Goal: Communication & Community: Answer question/provide support

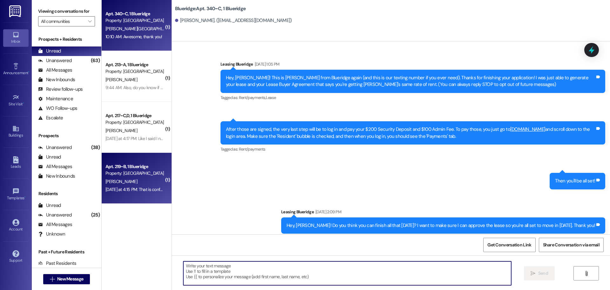
scroll to position [4296, 0]
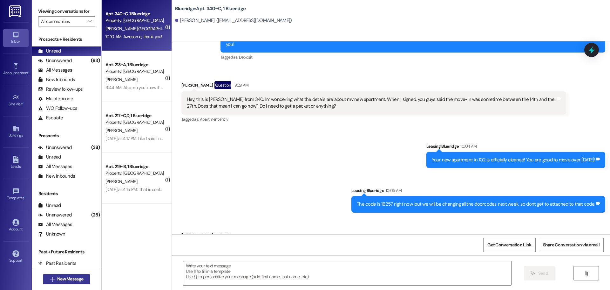
click at [79, 277] on span "New Message" at bounding box center [70, 278] width 26 height 7
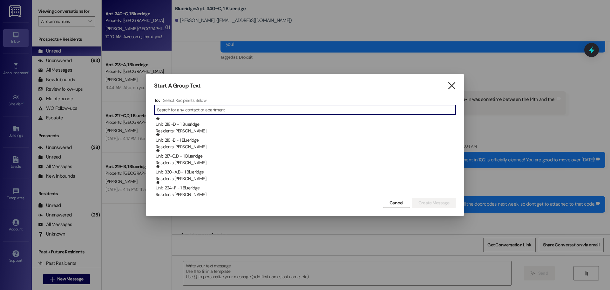
click at [454, 88] on icon "" at bounding box center [452, 85] width 9 height 7
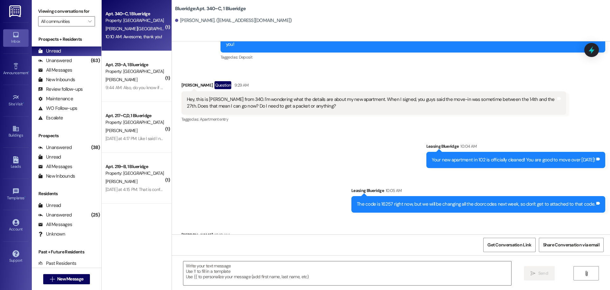
click at [599, 80] on div "Received via SMS Wesley Kennington Question 9:29 AM Hey, this is Wes Kenningom …" at bounding box center [391, 98] width 438 height 62
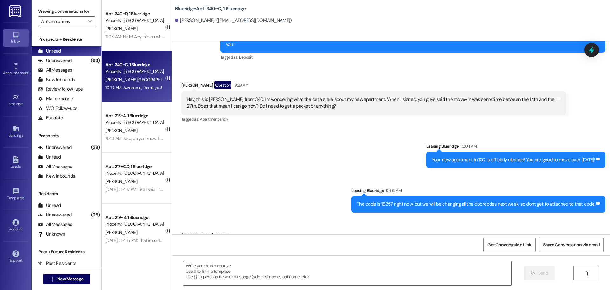
scroll to position [4296, 0]
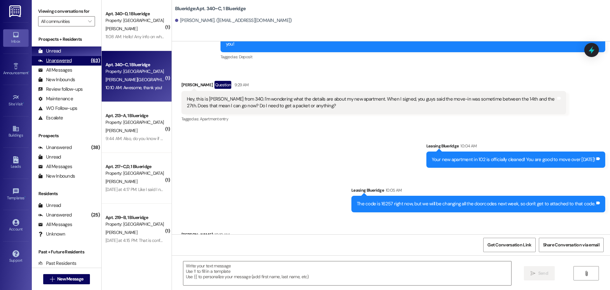
click at [55, 58] on div "Unanswered" at bounding box center [55, 60] width 34 height 7
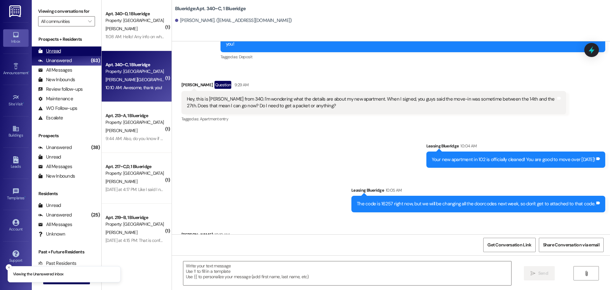
click at [57, 52] on div "Unread" at bounding box center [49, 51] width 23 height 7
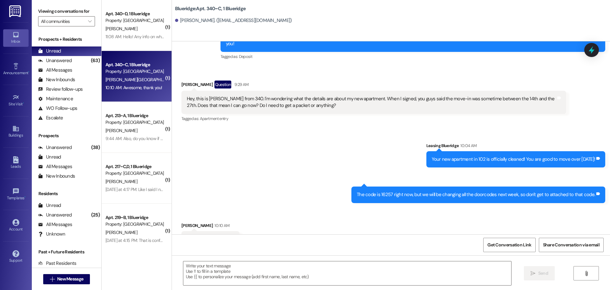
scroll to position [4297, 0]
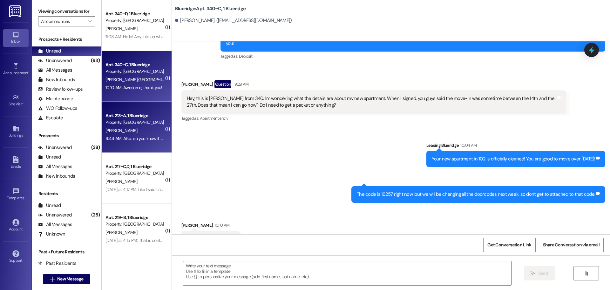
click at [140, 139] on div "9:44 AM: Also, do you know if they'll be done cleaning 228 today? I was hoping …" at bounding box center [210, 138] width 208 height 6
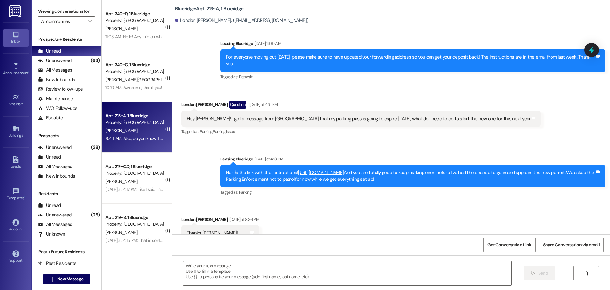
scroll to position [14614, 0]
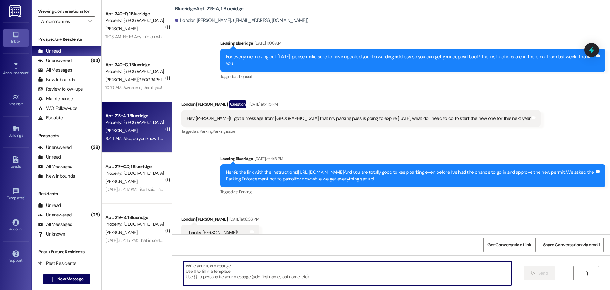
drag, startPoint x: 325, startPoint y: 276, endPoint x: 328, endPoint y: 276, distance: 3.8
click at [325, 276] on textarea at bounding box center [347, 273] width 328 height 24
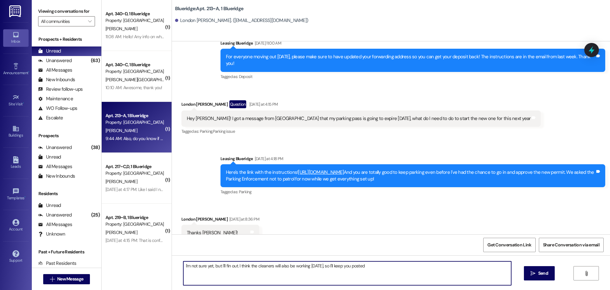
type textarea "I'm not sure yet, but I'll fin out. I think the cleaners will also be working o…"
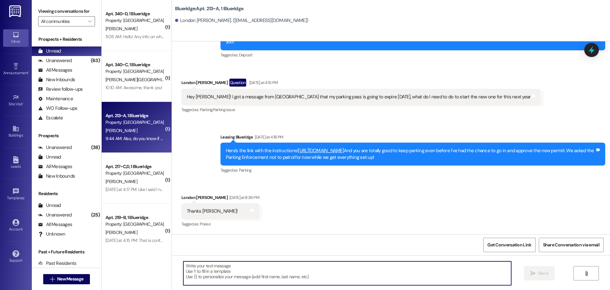
scroll to position [14658, 0]
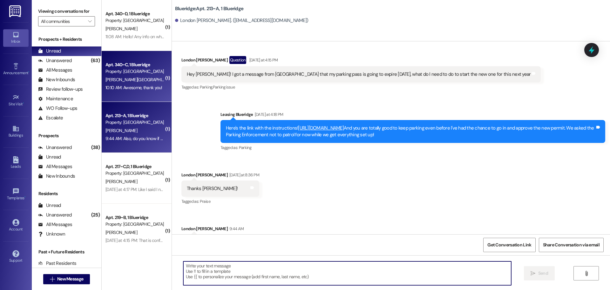
click at [143, 87] on div "10:10 AM: Awesome, thank you! 10:10 AM: Awesome, thank you!" at bounding box center [134, 88] width 57 height 6
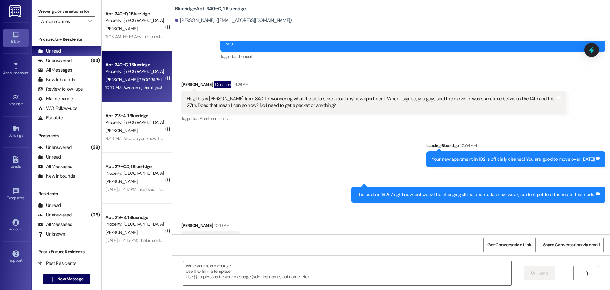
scroll to position [4297, 0]
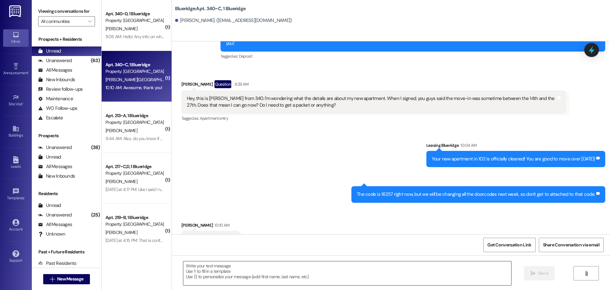
click at [260, 271] on textarea at bounding box center [347, 273] width 328 height 24
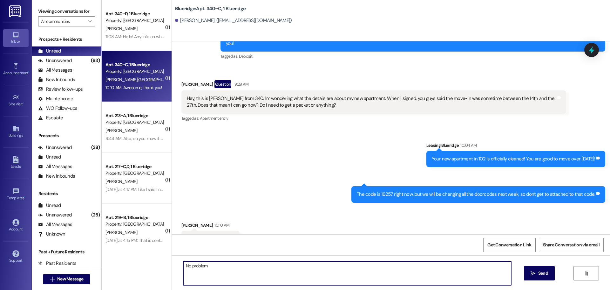
type textarea "No problem!"
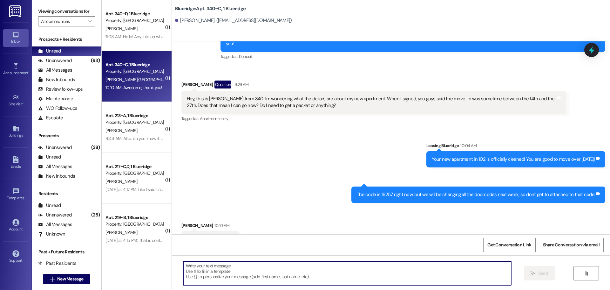
scroll to position [4341, 0]
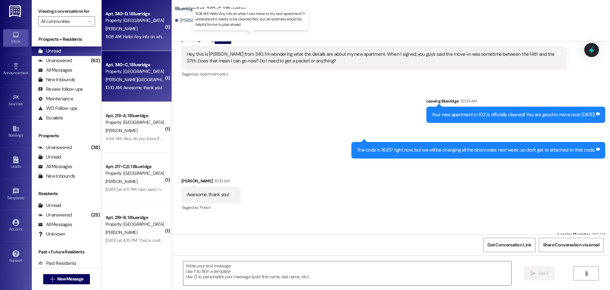
click at [146, 37] on div "11:08 AM: Hello! Any info on when I can move to my next apartment? I understand…" at bounding box center [257, 37] width 303 height 6
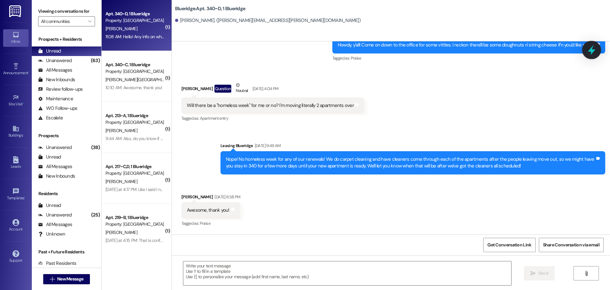
scroll to position [5748, 0]
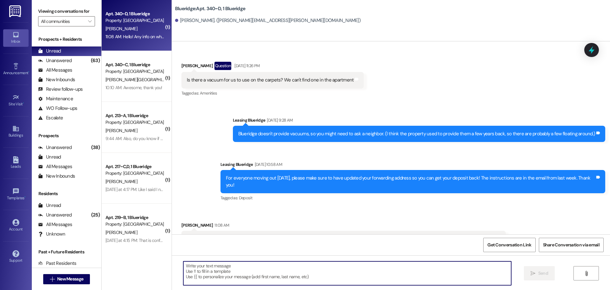
drag, startPoint x: 304, startPoint y: 273, endPoint x: 304, endPoint y: 269, distance: 3.9
click at [304, 273] on textarea at bounding box center [347, 273] width 328 height 24
type textarea "I"
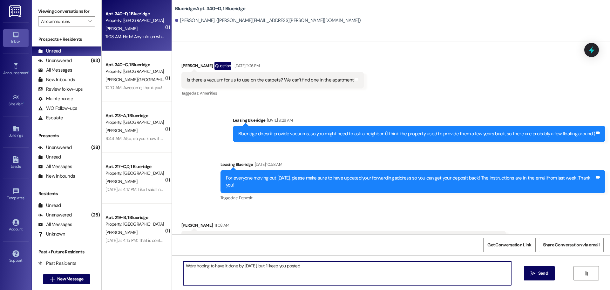
type textarea "We're hoping to have it done by Sunday, but I'll keep you posted!"
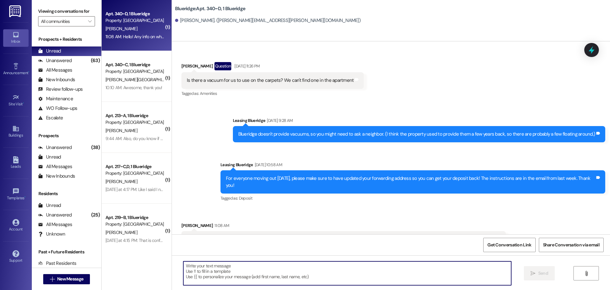
scroll to position [5792, 0]
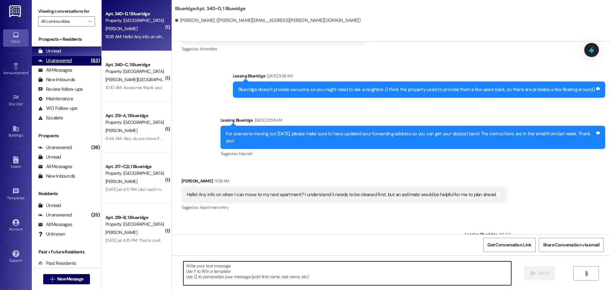
click at [70, 61] on div "Unanswered" at bounding box center [55, 60] width 34 height 7
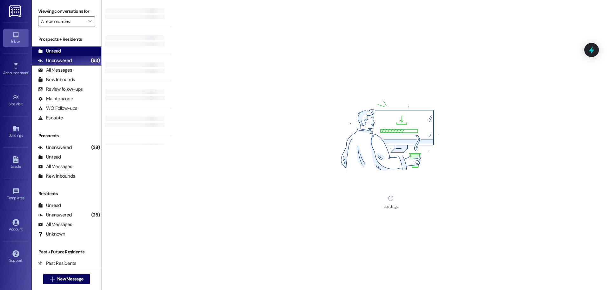
click at [73, 54] on div "Unread (0)" at bounding box center [67, 51] width 70 height 10
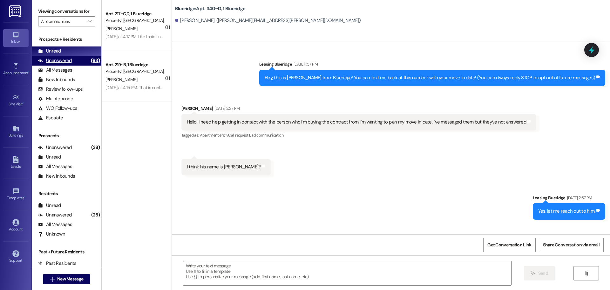
scroll to position [5748, 0]
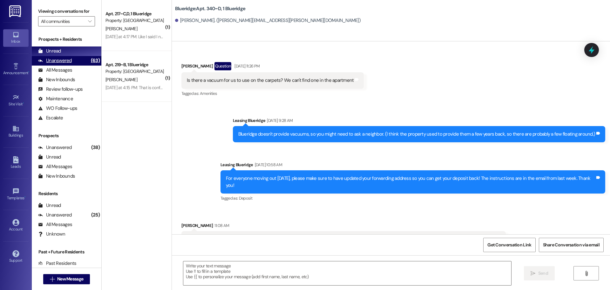
click at [89, 62] on div "(63)" at bounding box center [95, 61] width 12 height 10
click at [89, 52] on div "Unread (0)" at bounding box center [67, 51] width 70 height 10
click at [538, 208] on div "Received via SMS Luke Bacigalupi 11:08 AM Hello! Any info on when I can move to…" at bounding box center [391, 235] width 438 height 54
click at [384, 193] on div "Tagged as: Deposit Click to highlight conversations about Deposit" at bounding box center [413, 197] width 385 height 9
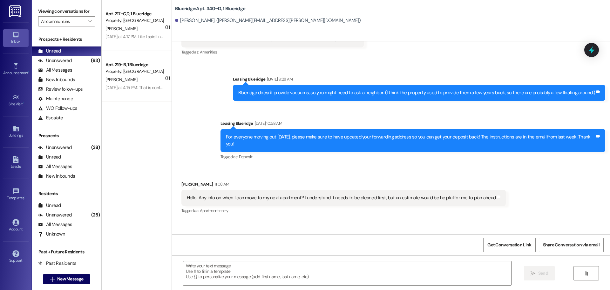
scroll to position [5792, 0]
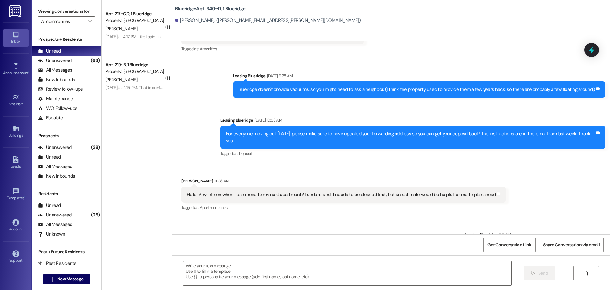
click at [536, 165] on div "Received via SMS Luke Bacigalupi 11:08 AM Hello! Any info on when I can move to…" at bounding box center [391, 190] width 438 height 54
click at [329, 173] on div "Received via SMS Luke Bacigalupi 11:08 AM Hello! Any info on when I can move to…" at bounding box center [344, 195] width 334 height 44
click at [396, 163] on div "Received via SMS Luke Bacigalupi 11:08 AM Hello! Any info on when I can move to…" at bounding box center [391, 190] width 438 height 54
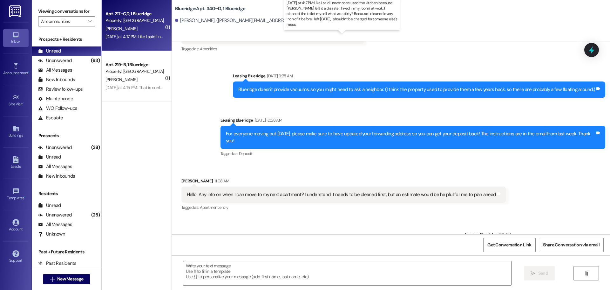
click at [139, 37] on div "Yesterday at 4:17 PM: Like I said I never once used the kitchen because Kyle le…" at bounding box center [356, 37] width 500 height 6
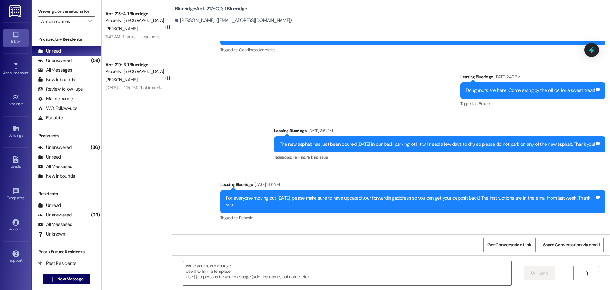
scroll to position [11189, 0]
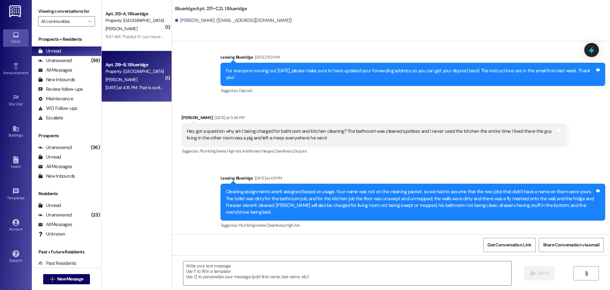
click at [146, 83] on div "[PERSON_NAME]" at bounding box center [135, 80] width 60 height 8
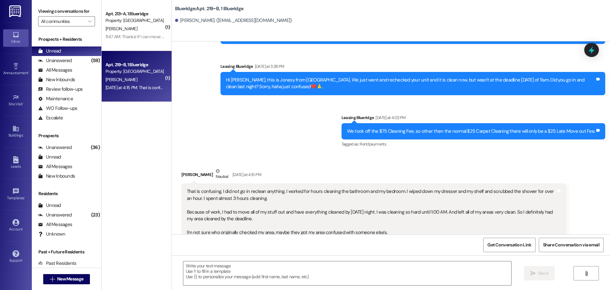
scroll to position [5887, 0]
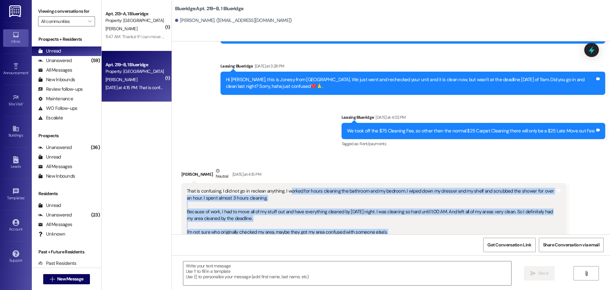
drag, startPoint x: 284, startPoint y: 156, endPoint x: 509, endPoint y: 214, distance: 232.8
click at [509, 214] on div "That is confusing, I did not go in reclean anything. I worked for hours cleanin…" at bounding box center [371, 218] width 369 height 61
click at [524, 212] on div "That is confusing, I did not go in reclean anything. I worked for hours cleanin…" at bounding box center [371, 218] width 369 height 61
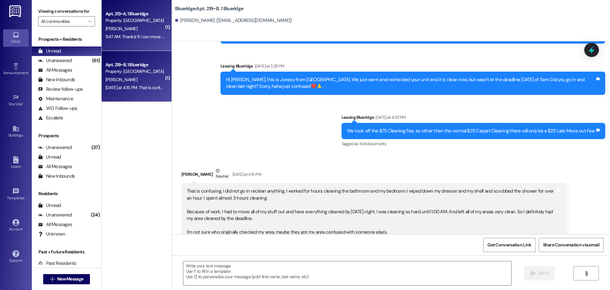
click at [137, 37] on div "11:47 AM: Thanks! If I can move in before Monday that would be great, just beca…" at bounding box center [256, 37] width 301 height 6
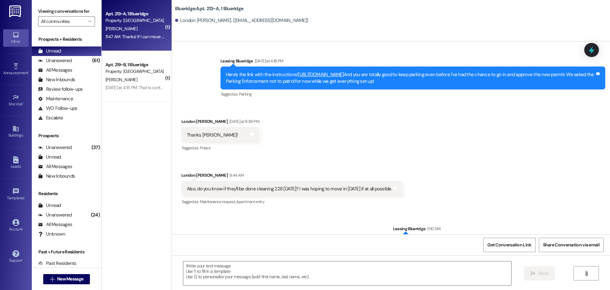
scroll to position [14712, 0]
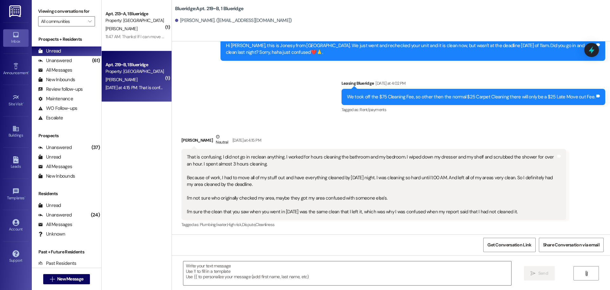
scroll to position [5887, 0]
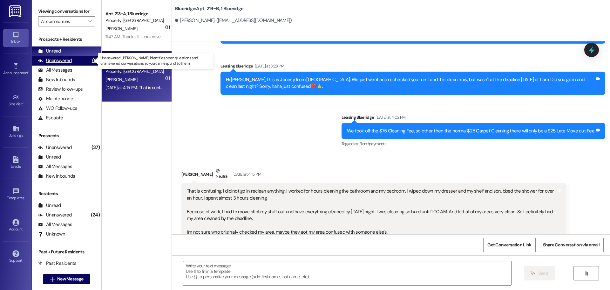
click at [79, 63] on div "Unanswered (61)" at bounding box center [67, 61] width 70 height 10
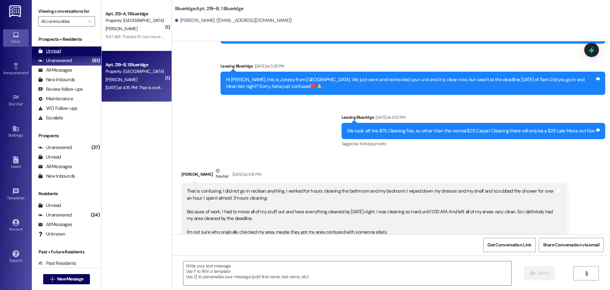
click at [80, 53] on div "Unread (0)" at bounding box center [67, 51] width 70 height 10
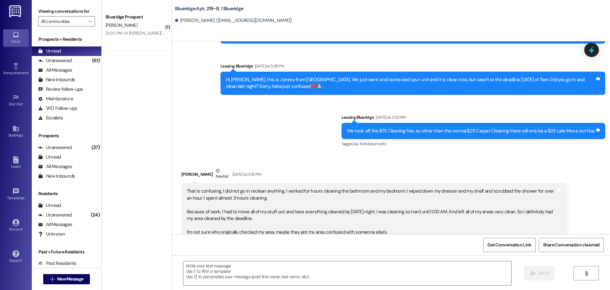
click at [226, 255] on div " Send " at bounding box center [391, 279] width 438 height 48
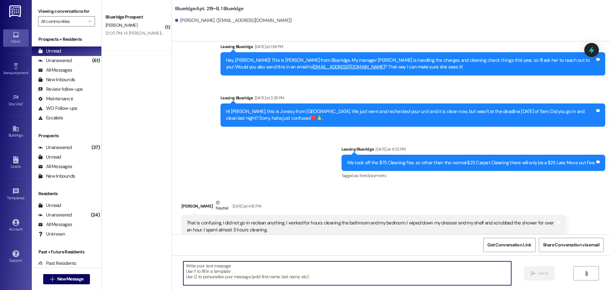
click at [365, 279] on textarea at bounding box center [347, 273] width 328 height 24
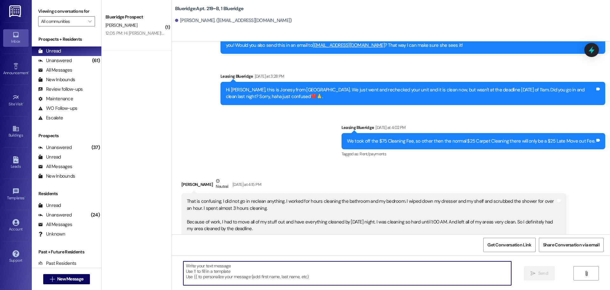
scroll to position [5887, 0]
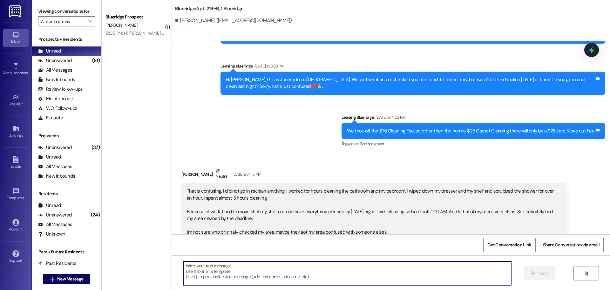
click at [348, 283] on textarea at bounding box center [347, 273] width 328 height 24
click at [350, 279] on textarea at bounding box center [347, 273] width 328 height 24
type textarea "I"
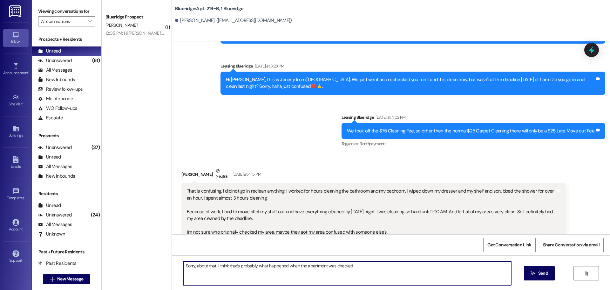
click at [370, 272] on textarea "Sorry, about that! I think that's probably what happened when the apartment was…" at bounding box center [347, 273] width 328 height 24
type textarea "Sorry, about that! I think that's probably what happened when the apartment was…"
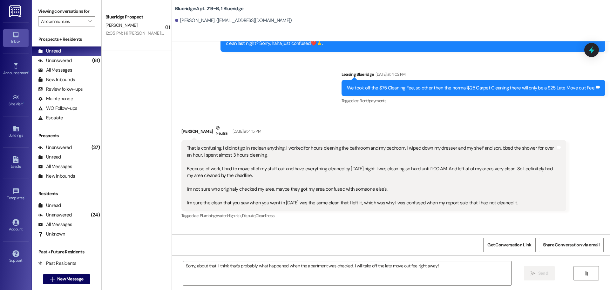
scroll to position [5932, 0]
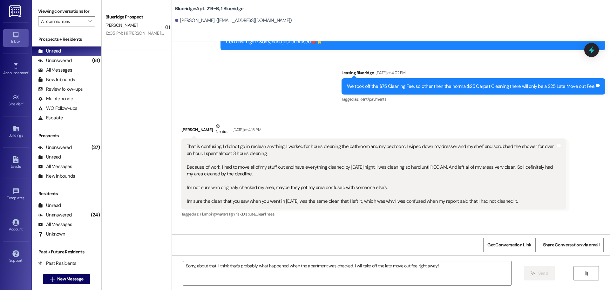
click at [282, 223] on div "Sent via SMS Leasing Blueridge 12:48 PM Sorry, about that! I think that's proba…" at bounding box center [391, 245] width 438 height 44
click at [60, 63] on div "Unanswered" at bounding box center [55, 60] width 34 height 7
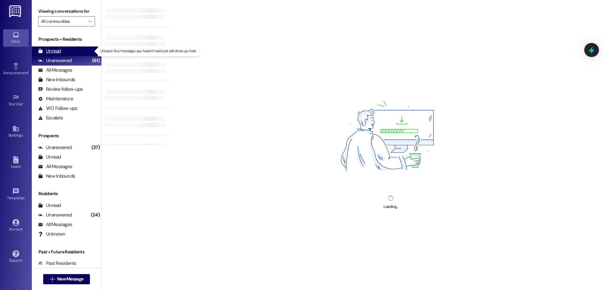
click at [65, 52] on div "Unread (0)" at bounding box center [67, 51] width 70 height 10
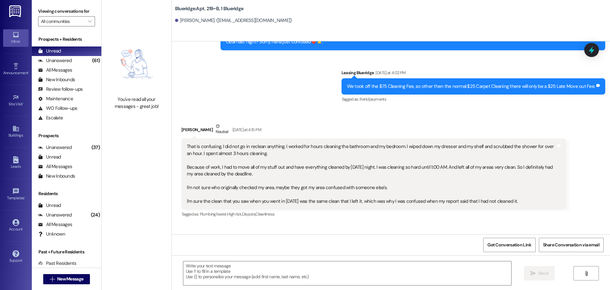
click at [593, 151] on div "Received via SMS Madelyn Hammond Neutral Yesterday at 4:15 PM That is confusing…" at bounding box center [391, 165] width 438 height 115
click at [243, 60] on div "Sent via SMS Leasing Blueridge Yesterday at 1:58 PM Hey, Joetta! This is Ian fr…" at bounding box center [391, 31] width 438 height 156
click at [273, 108] on div "Received via SMS Madelyn Hammond Neutral Yesterday at 4:15 PM That is confusing…" at bounding box center [391, 165] width 438 height 115
click at [377, 123] on div "Madelyn Hammond Neutral Yesterday at 4:15 PM" at bounding box center [374, 131] width 385 height 16
click at [491, 118] on div "Received via SMS Madelyn Hammond Neutral Yesterday at 4:15 PM That is confusing…" at bounding box center [374, 170] width 395 height 105
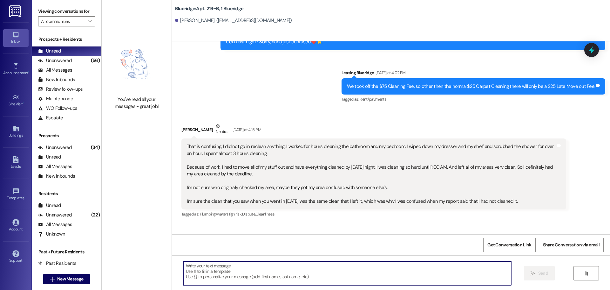
click at [433, 261] on textarea at bounding box center [347, 273] width 328 height 24
click at [372, 123] on div "Madelyn Hammond Neutral Yesterday at 4:15 PM" at bounding box center [374, 131] width 385 height 16
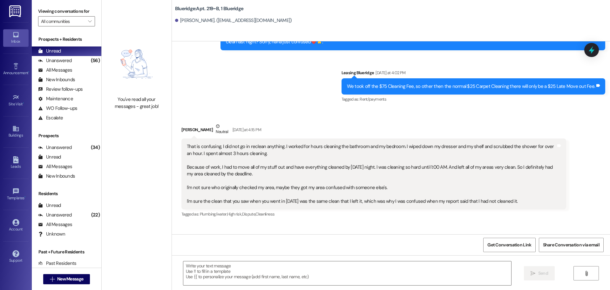
click at [337, 123] on div "Madelyn Hammond Neutral Yesterday at 4:15 PM" at bounding box center [374, 131] width 385 height 16
click at [335, 138] on div "That is confusing, I did not go in reclean anything. I worked for hours cleanin…" at bounding box center [374, 173] width 385 height 71
click at [348, 123] on div "Madelyn Hammond Neutral Yesterday at 4:15 PM" at bounding box center [374, 131] width 385 height 16
click at [348, 138] on div "That is confusing, I did not go in reclean anything. I worked for hours cleanin…" at bounding box center [374, 173] width 385 height 71
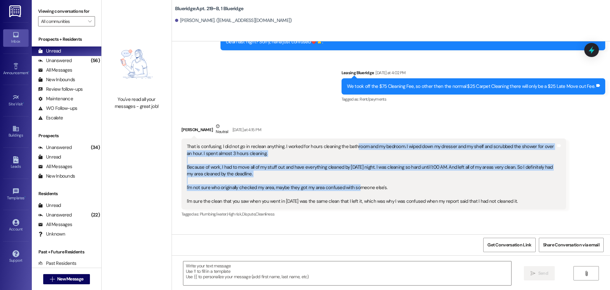
drag, startPoint x: 348, startPoint y: 111, endPoint x: 352, endPoint y: 153, distance: 42.8
click at [352, 153] on div "That is confusing, I did not go in reclean anything. I worked for hours cleanin…" at bounding box center [371, 173] width 369 height 61
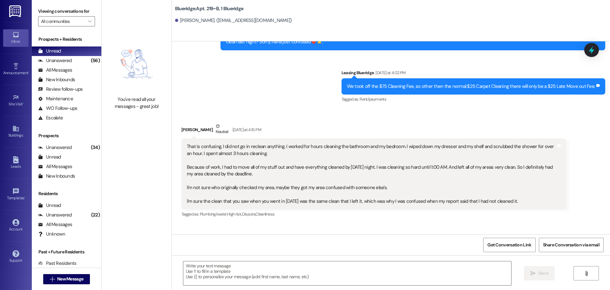
click at [345, 143] on div "That is confusing, I did not go in reclean anything. I worked for hours cleanin…" at bounding box center [371, 173] width 369 height 61
click at [244, 54] on div "Sent via SMS Leasing Blueridge Yesterday at 1:58 PM Hey, Joetta! This is Ian fr…" at bounding box center [391, 31] width 438 height 156
click at [305, 52] on div "Sent via SMS Leasing Blueridge Yesterday at 1:58 PM Hey, Joetta! This is Ian fr…" at bounding box center [391, 31] width 438 height 156
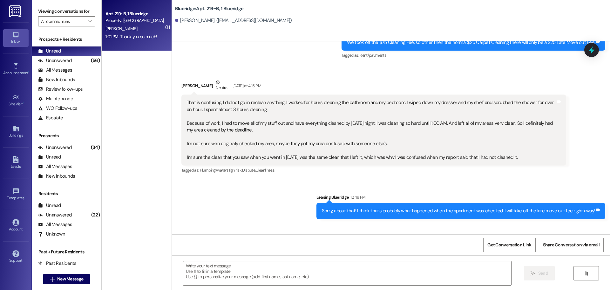
scroll to position [5976, 0]
click at [291, 263] on textarea at bounding box center [347, 273] width 328 height 24
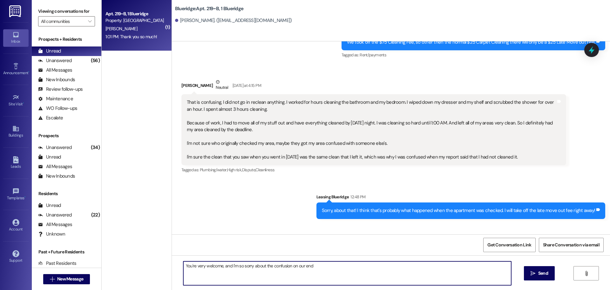
type textarea "You're very welcome, and I'm so sorry about the confusion on our end!"
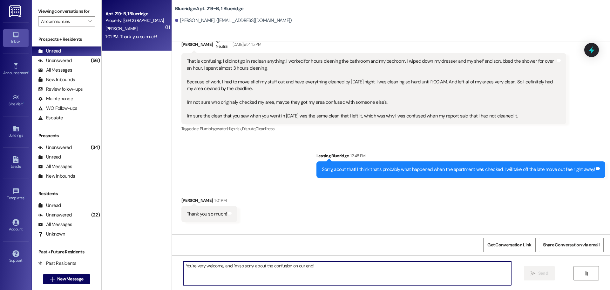
scroll to position [6020, 0]
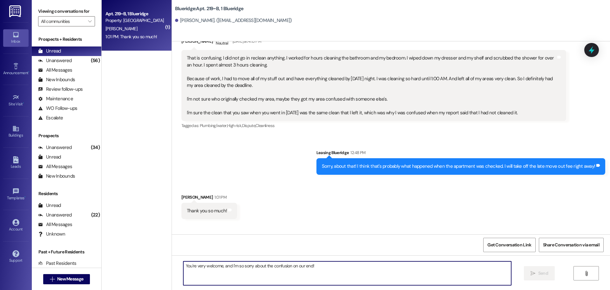
click at [338, 224] on div "Sent via SMS Leasing Blueridge 1:01 PM You're very welcome, and I'm so sorry ab…" at bounding box center [391, 246] width 438 height 44
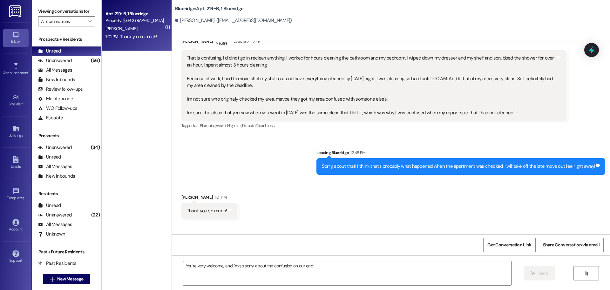
click at [585, 87] on div "Received via SMS Madelyn Hammond Neutral Yesterday at 4:15 PM That is confusing…" at bounding box center [391, 77] width 438 height 115
click at [605, 135] on div "Sent via SMS Leasing Blueridge 12:48 PM Sorry, about that! I think that's proba…" at bounding box center [391, 157] width 438 height 44
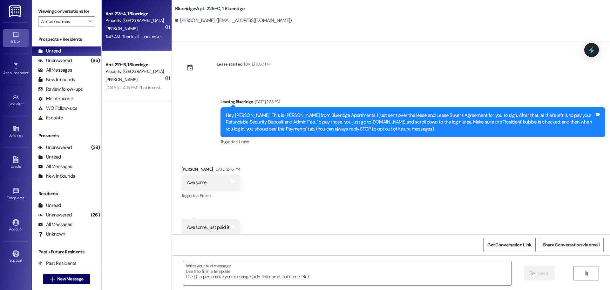
scroll to position [8788, 0]
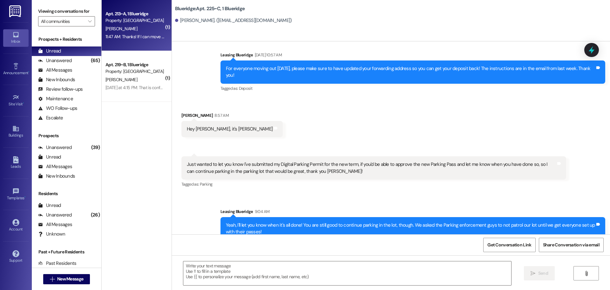
click at [114, 33] on div "11:47 AM: Thanks! If I can move in before [DATE] that would be great, just beca…" at bounding box center [135, 37] width 60 height 8
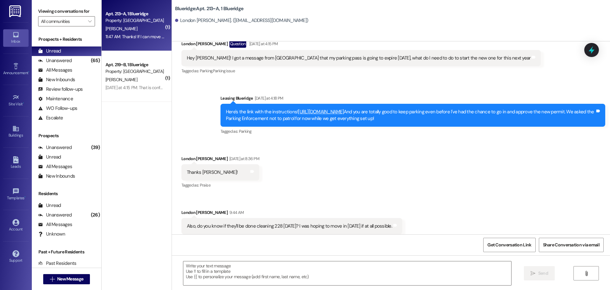
scroll to position [14712, 0]
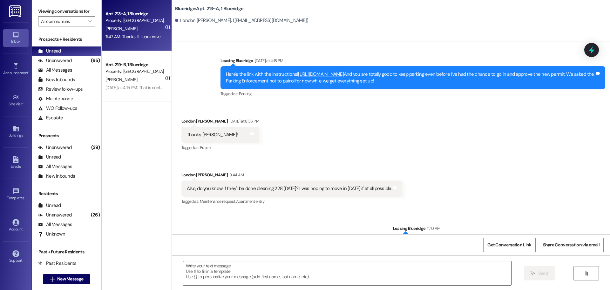
click at [416, 284] on textarea at bounding box center [347, 273] width 328 height 24
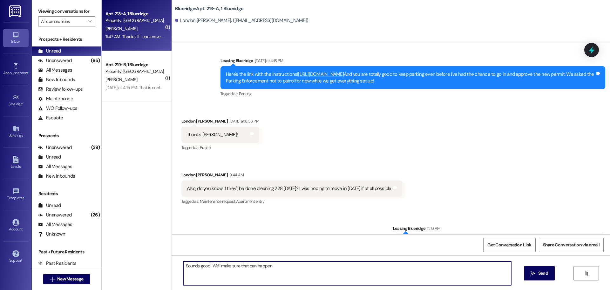
type textarea "Sounds good! We'll make sure that can happen!"
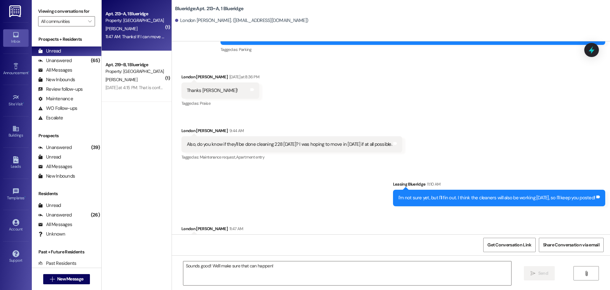
click at [407, 88] on div "Received via SMS London Howell Yesterday at 8:36 PM Thanks Ian! Tags and notes …" at bounding box center [391, 112] width 438 height 107
click at [450, 89] on div "Received via SMS London Howell Yesterday at 8:36 PM Thanks Ian! Tags and notes …" at bounding box center [391, 112] width 438 height 107
click at [389, 176] on div "Sent via SMS Leasing Blueridge 11:10 AM I'm not sure yet, but I'll fin out. I t…" at bounding box center [500, 193] width 222 height 35
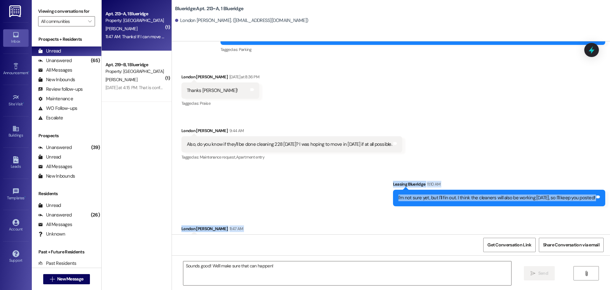
drag, startPoint x: 376, startPoint y: 102, endPoint x: 455, endPoint y: 161, distance: 99.0
click at [476, 170] on div "Sent via SMS Leasing Blueridge Mar 04, 2024 at 12:28 PM HI London! This is Mind…" at bounding box center [391, 137] width 438 height 193
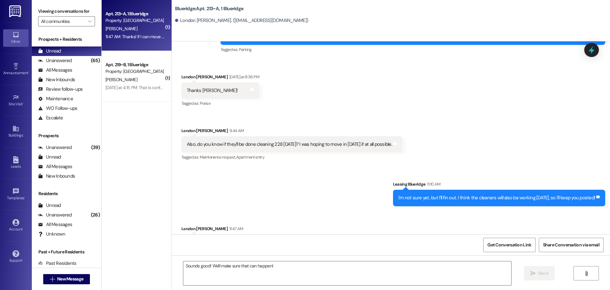
click at [360, 265] on div "Sent via SMS Leasing Blueridge 12:09 PM Sounds good! We'll make sure that can h…" at bounding box center [391, 287] width 438 height 44
click at [357, 265] on div "Sent via SMS Leasing Blueridge 12:09 PM Sounds good! We'll make sure that can h…" at bounding box center [391, 287] width 438 height 44
click at [531, 72] on div "Received via SMS London Howell Yesterday at 8:36 PM Thanks Ian! Tags and notes …" at bounding box center [391, 112] width 438 height 107
click at [76, 63] on div "Unanswered (65)" at bounding box center [67, 61] width 70 height 10
click at [82, 50] on div "Unread (0)" at bounding box center [67, 51] width 70 height 10
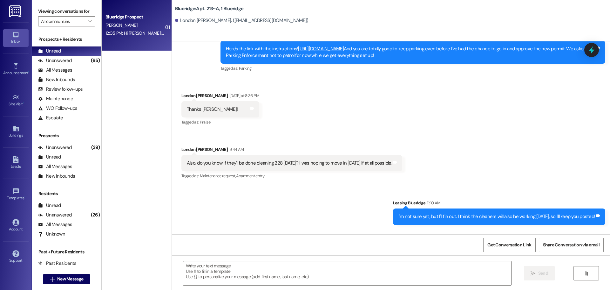
scroll to position [14711, 0]
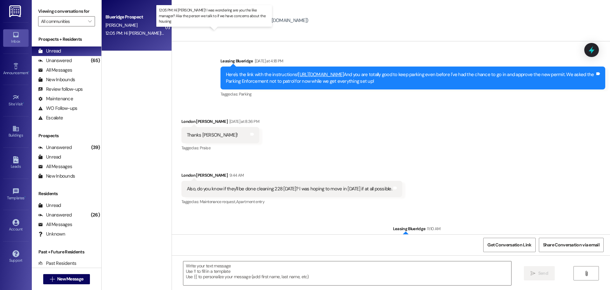
click at [141, 33] on div "12:05 PM: Hi Ian! I was wondering are you the like manager? Aka the person we t…" at bounding box center [234, 33] width 256 height 6
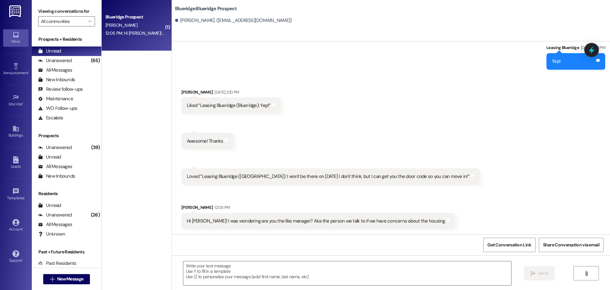
scroll to position [456, 0]
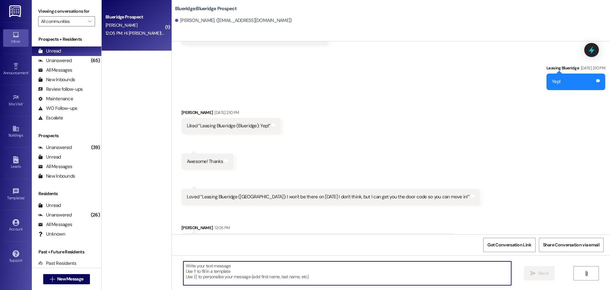
click at [335, 268] on textarea at bounding box center [347, 273] width 328 height 24
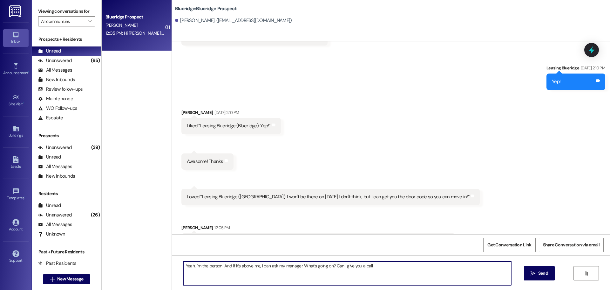
type textarea "Yeah, I'm the person! And if it's above me, I can ask my manager. What's going …"
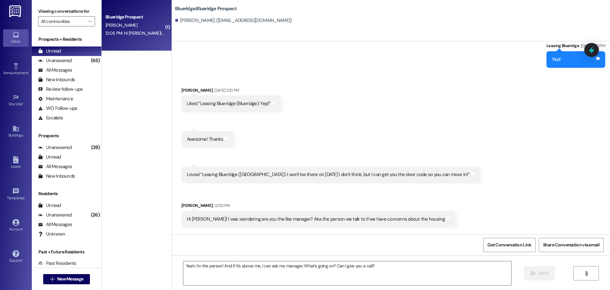
scroll to position [500, 0]
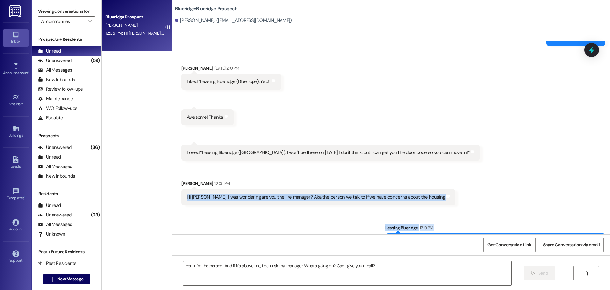
drag, startPoint x: 182, startPoint y: 173, endPoint x: 607, endPoint y: 222, distance: 428.2
click at [607, 222] on div "Received via SMS Elizabeth Riggs Aug 06, 2025 at 12:37 PM Hi Blueridge apartmen…" at bounding box center [391, 137] width 438 height 193
click at [607, 223] on div "Sent via SMS Leasing Blueridge 12:19 PM Yeah, I'm the person! And if it's above…" at bounding box center [496, 236] width 230 height 35
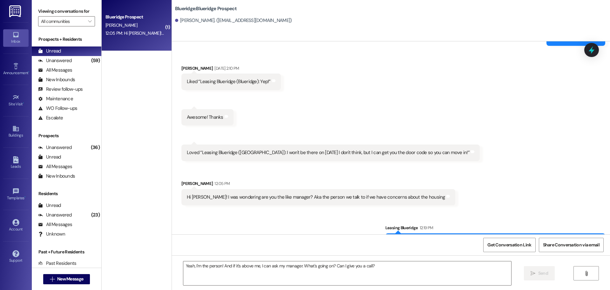
drag, startPoint x: 393, startPoint y: 221, endPoint x: 594, endPoint y: 225, distance: 200.7
click at [594, 233] on div "Yeah, I'm the person! And if it's above me, I can ask my manager. What's going …" at bounding box center [496, 241] width 220 height 16
click at [588, 238] on div "Yeah, I'm the person! And if it's above me, I can ask my manager. What's going …" at bounding box center [493, 241] width 204 height 7
drag, startPoint x: 593, startPoint y: 220, endPoint x: 391, endPoint y: 219, distance: 201.9
click at [391, 233] on div "Yeah, I'm the person! And if it's above me, I can ask my manager. What's going …" at bounding box center [496, 241] width 220 height 16
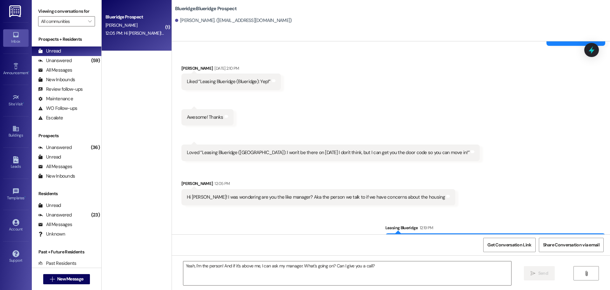
click at [430, 184] on div "Received via SMS [PERSON_NAME] [DATE] 2:10 PM Liked “Leasing Blueridge ([GEOGRA…" at bounding box center [391, 131] width 438 height 160
click at [423, 108] on div "Received via SMS [PERSON_NAME] [DATE] 2:10 PM Liked “Leasing Blueridge ([GEOGRA…" at bounding box center [391, 131] width 438 height 160
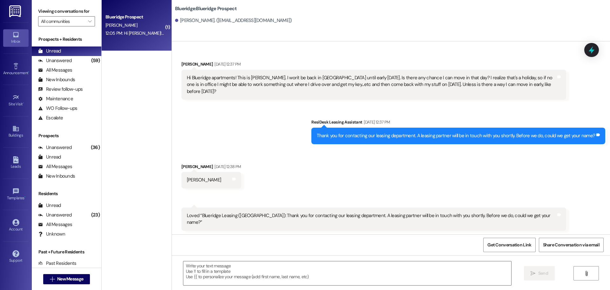
scroll to position [500, 0]
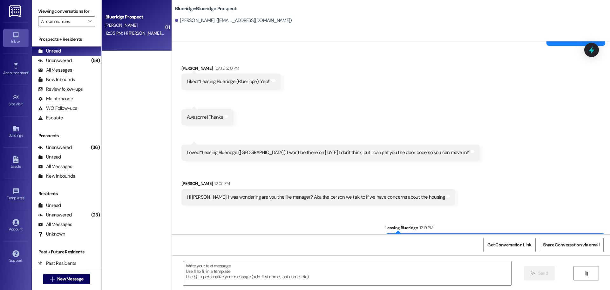
click at [327, 100] on div "Received via SMS [PERSON_NAME] [DATE] 2:10 PM Liked “Leasing Blueridge ([GEOGRA…" at bounding box center [391, 131] width 438 height 160
